Goal: Task Accomplishment & Management: Manage account settings

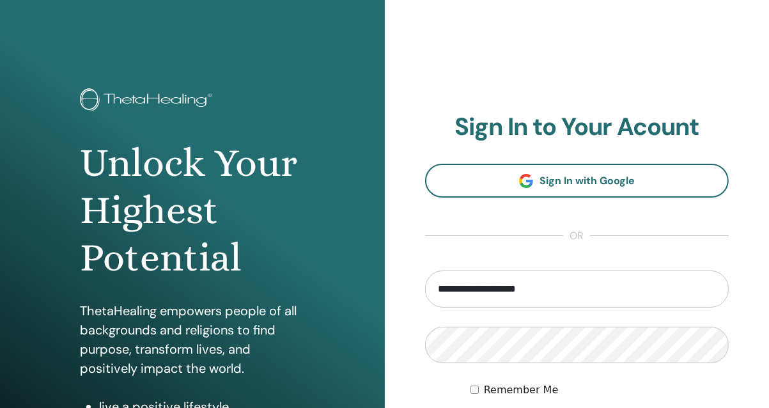
type input "**********"
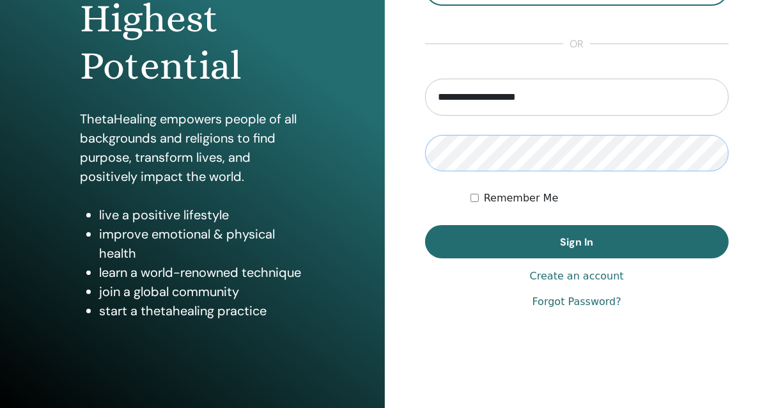
scroll to position [205, 0]
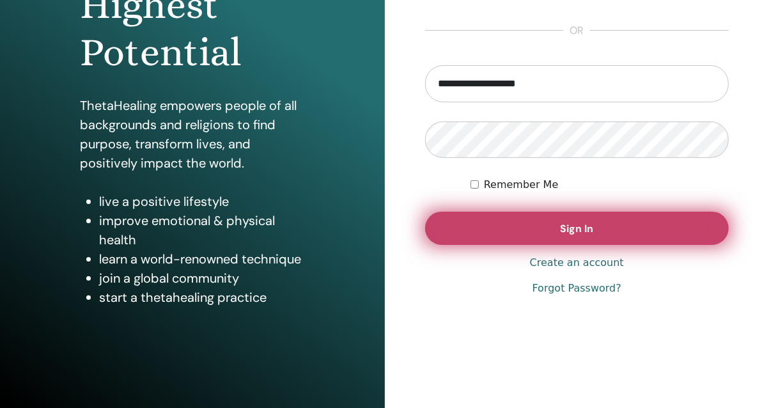
click at [533, 235] on button "Sign In" at bounding box center [577, 228] width 304 height 33
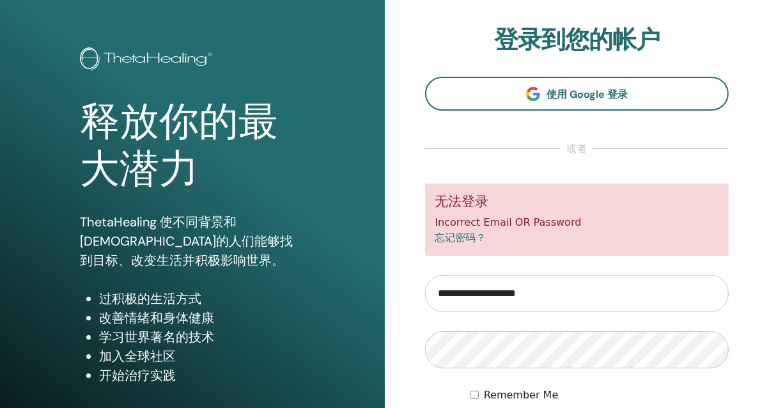
scroll to position [64, 0]
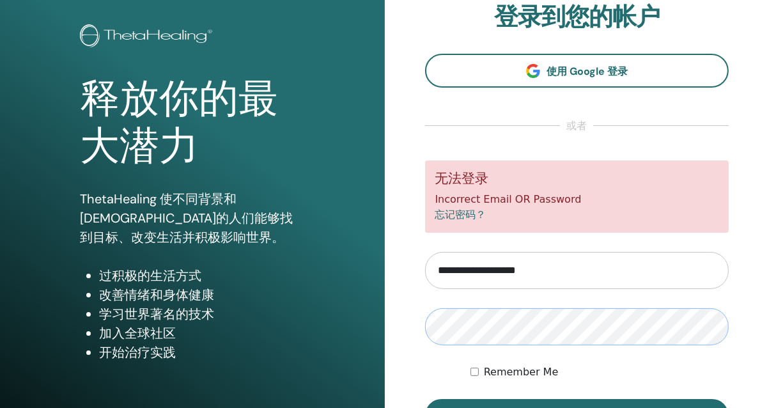
click at [425, 399] on button "Sign In" at bounding box center [577, 415] width 304 height 33
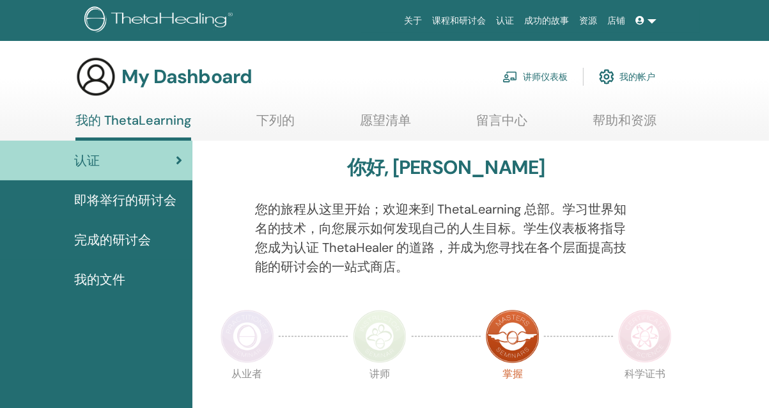
click at [98, 278] on span "我的文件" at bounding box center [99, 279] width 51 height 19
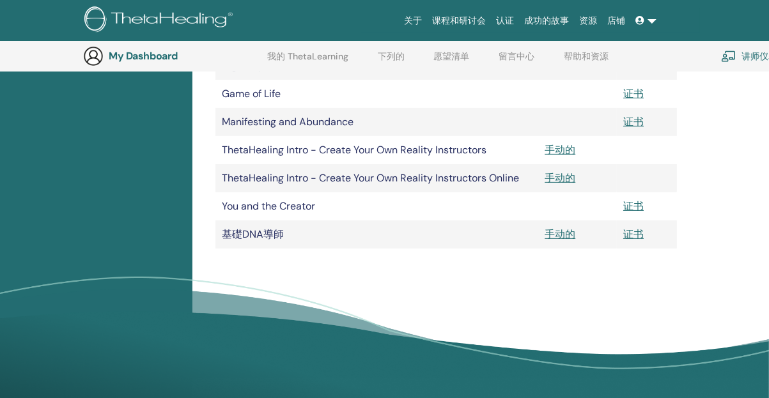
scroll to position [350, 0]
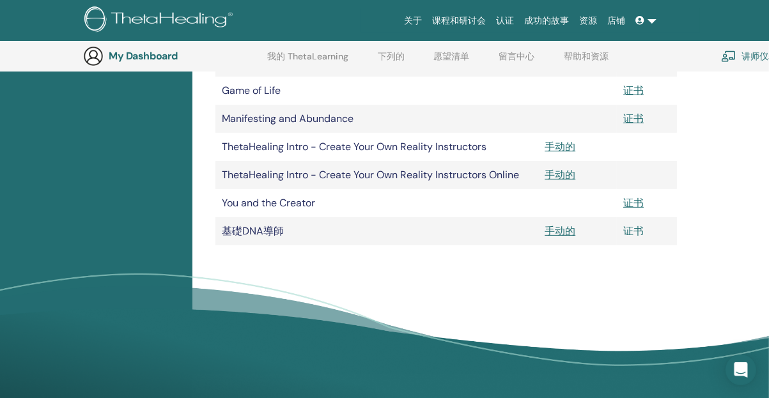
click at [631, 235] on link "证书" at bounding box center [634, 230] width 20 height 13
click at [553, 148] on link "手动的" at bounding box center [560, 146] width 31 height 13
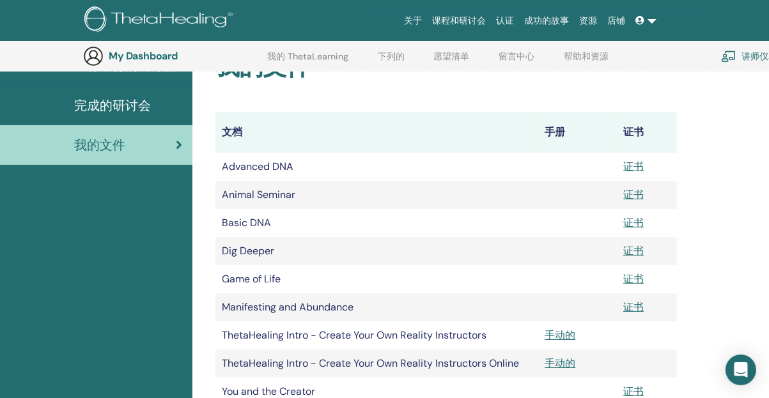
scroll to position [287, 0]
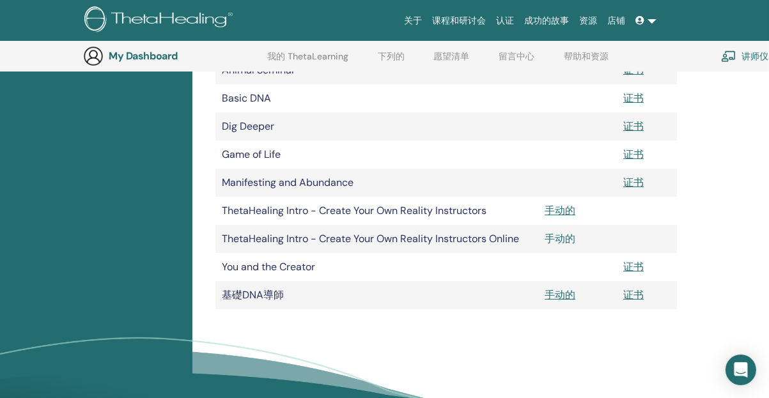
click at [570, 236] on link "手动的" at bounding box center [560, 238] width 31 height 13
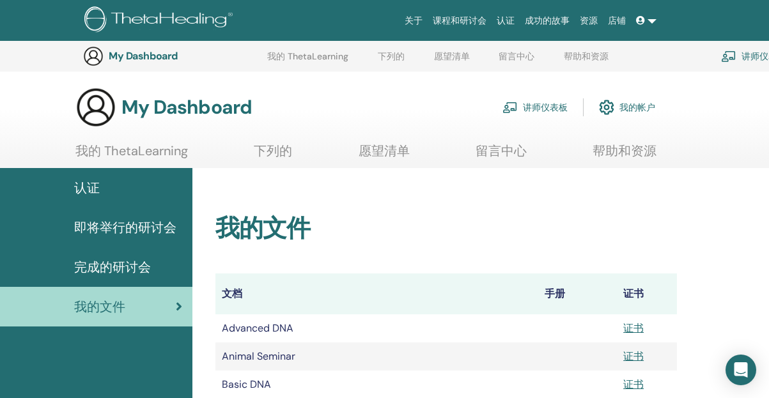
scroll to position [287, 0]
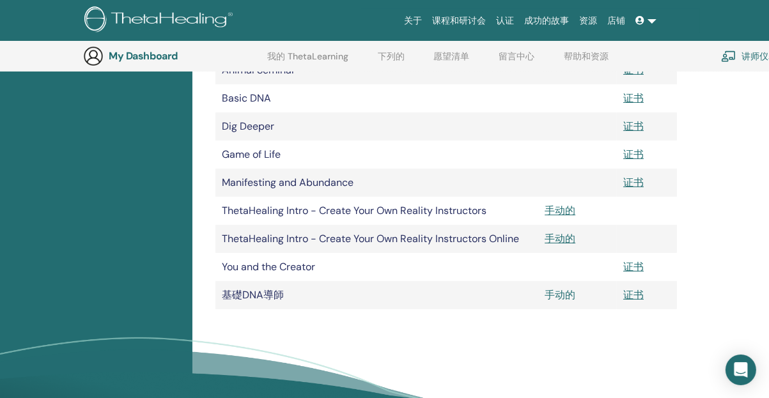
click at [555, 293] on link "手动的" at bounding box center [560, 294] width 31 height 13
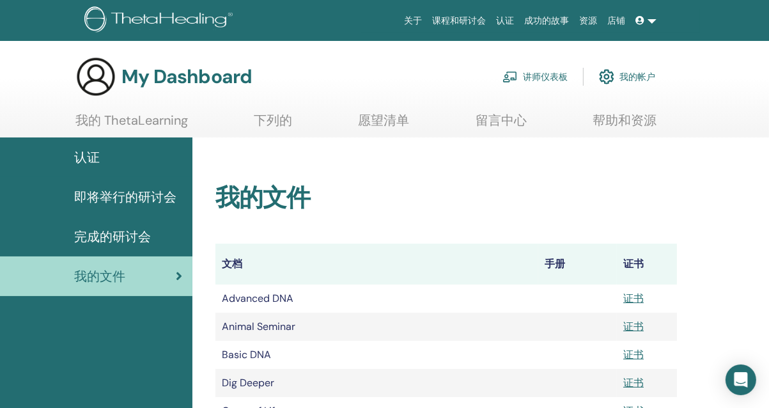
click at [657, 19] on link at bounding box center [646, 21] width 31 height 24
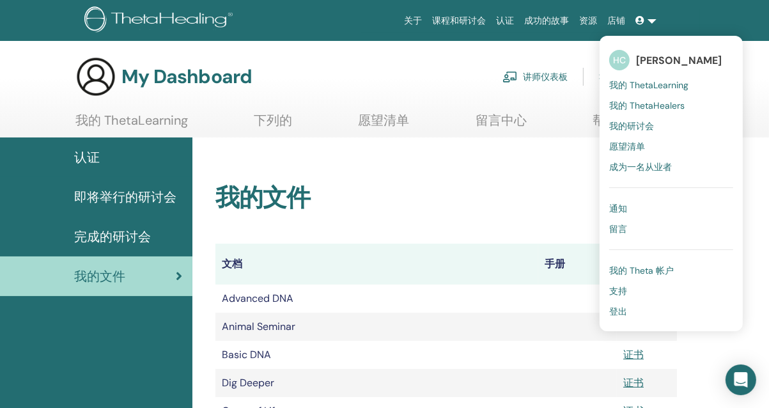
click at [486, 195] on h2 "我的文件" at bounding box center [447, 198] width 462 height 29
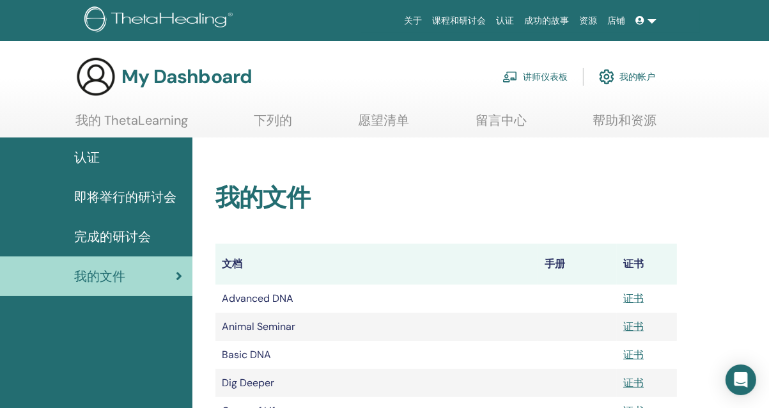
click at [105, 236] on span "完成的研讨会" at bounding box center [112, 236] width 77 height 19
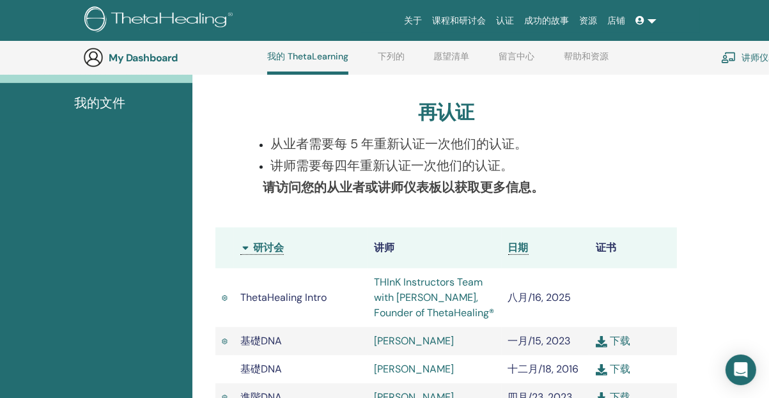
scroll to position [97, 0]
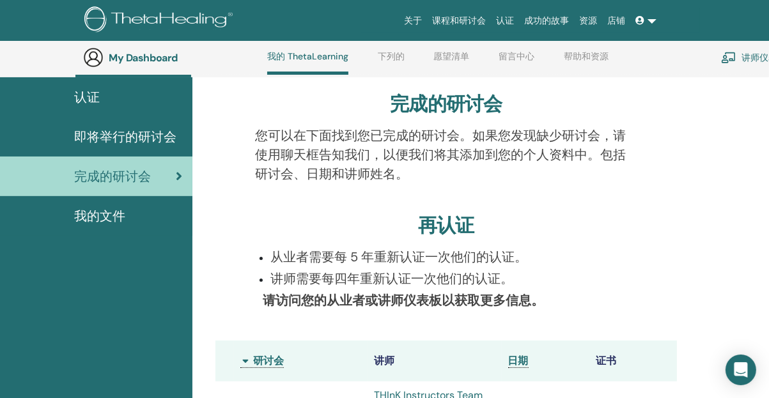
click at [584, 59] on link "帮助和资源" at bounding box center [586, 61] width 45 height 20
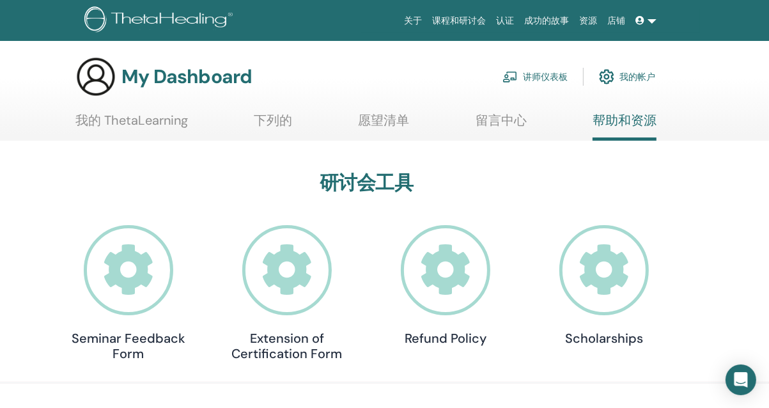
click at [645, 26] on span at bounding box center [642, 20] width 12 height 10
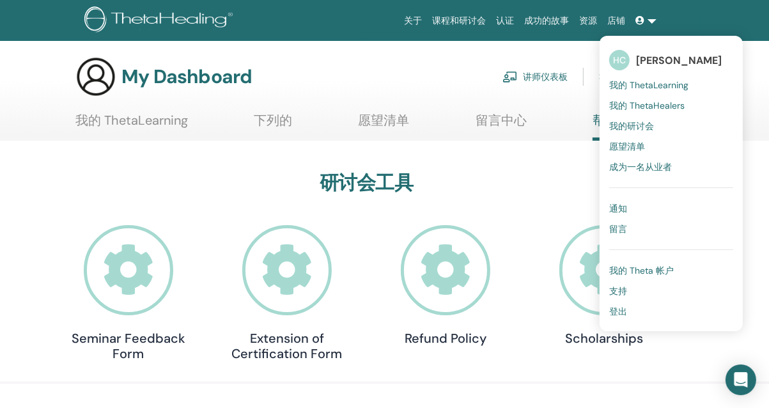
click at [627, 307] on span "登出" at bounding box center [619, 312] width 18 height 12
